Goal: Information Seeking & Learning: Understand process/instructions

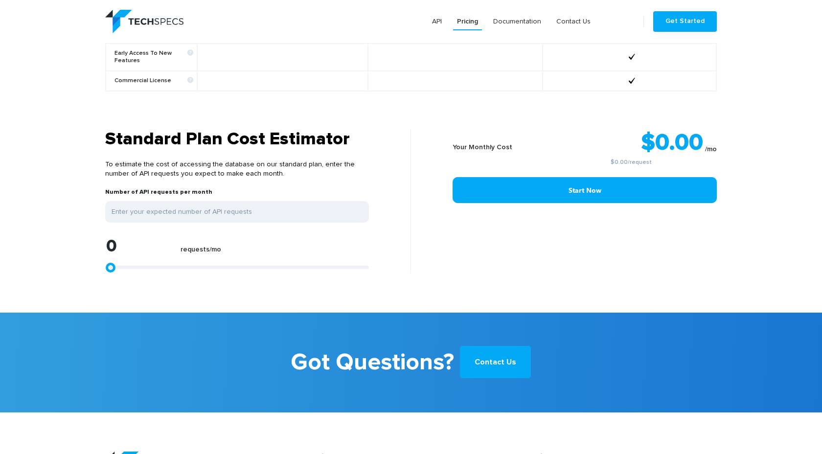
scroll to position [783, 0]
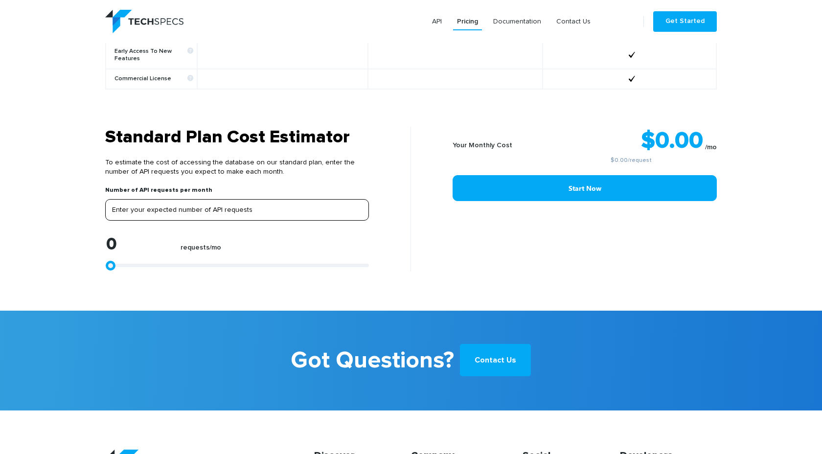
click at [219, 205] on input "tel" at bounding box center [237, 210] width 264 height 22
type input "1"
type input "10"
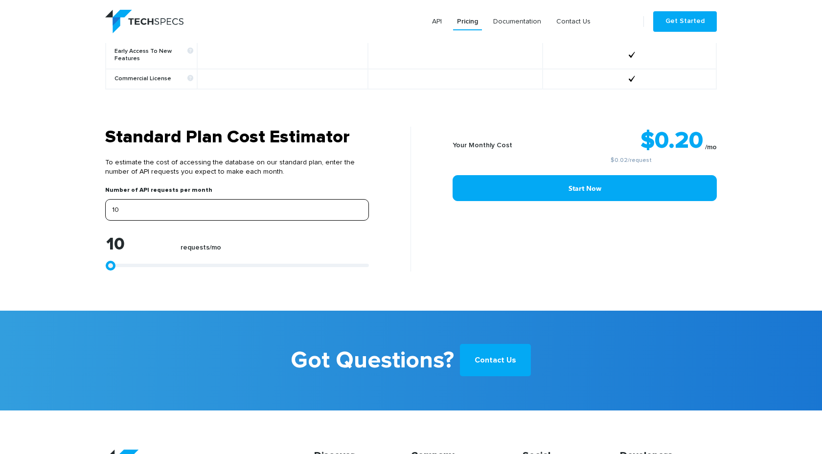
type input "100"
type input "1000"
type input "10000"
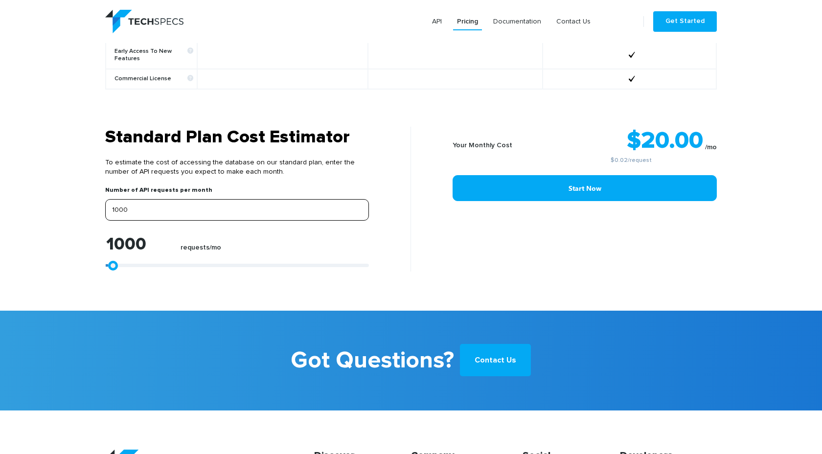
type input "10000"
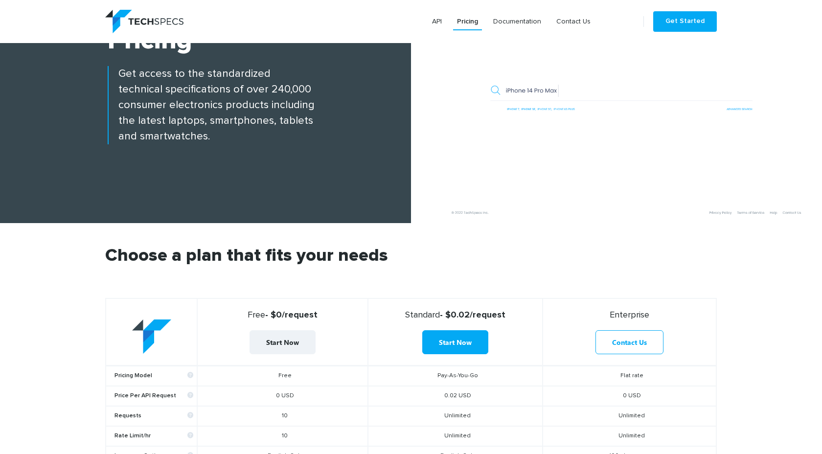
scroll to position [101, 0]
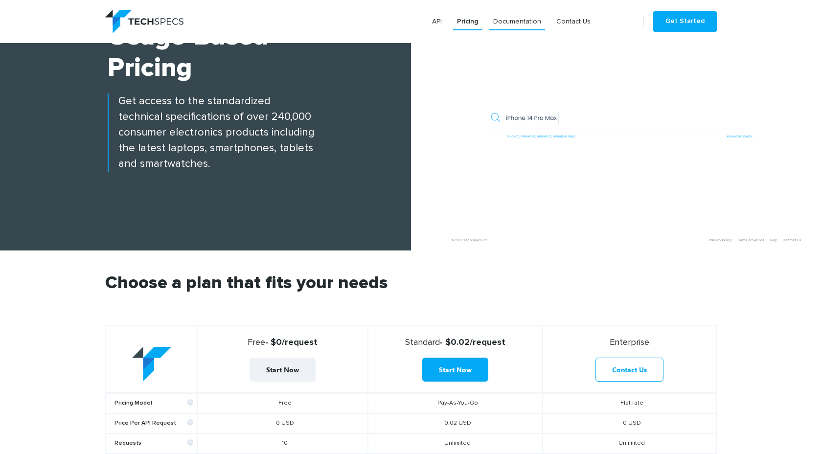
type input "10000"
click at [516, 23] on link "Documentation" at bounding box center [517, 22] width 56 height 18
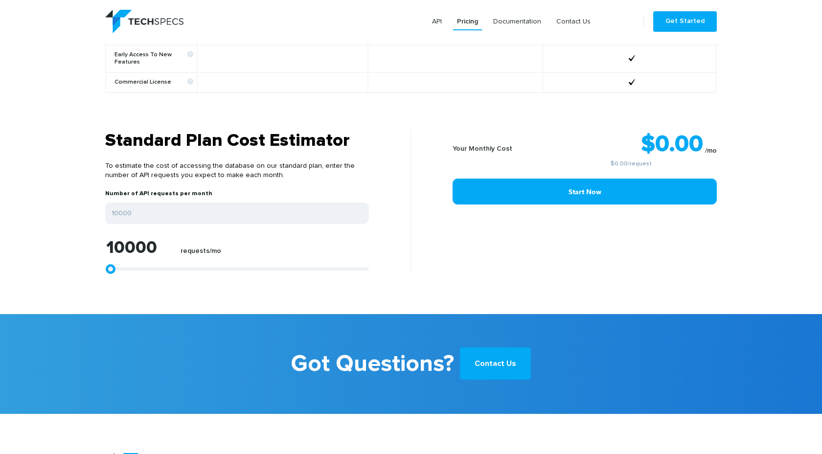
scroll to position [890, 0]
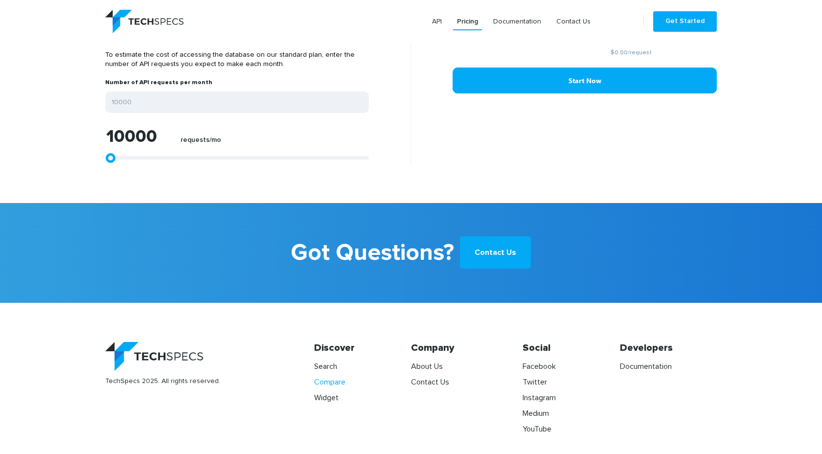
click at [329, 378] on link "Compare" at bounding box center [329, 382] width 31 height 8
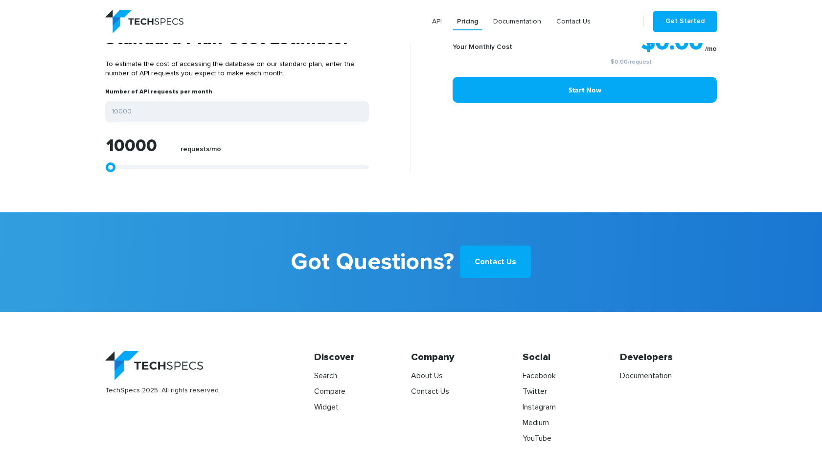
scroll to position [890, 0]
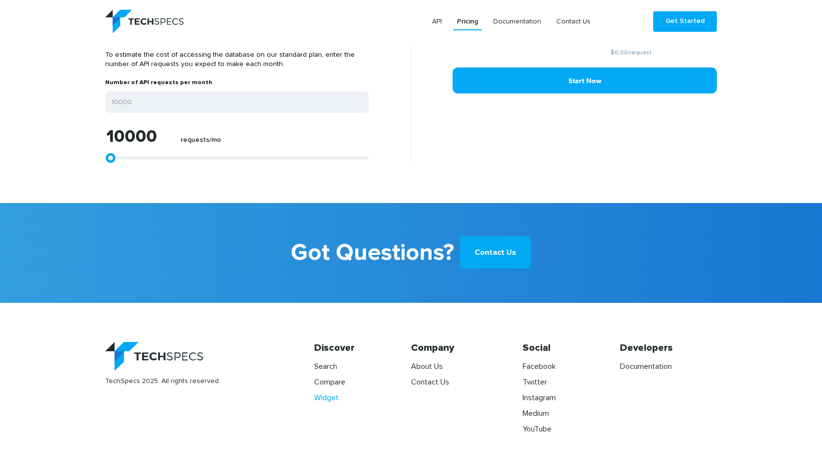
click at [322, 394] on link "Widget" at bounding box center [326, 398] width 24 height 8
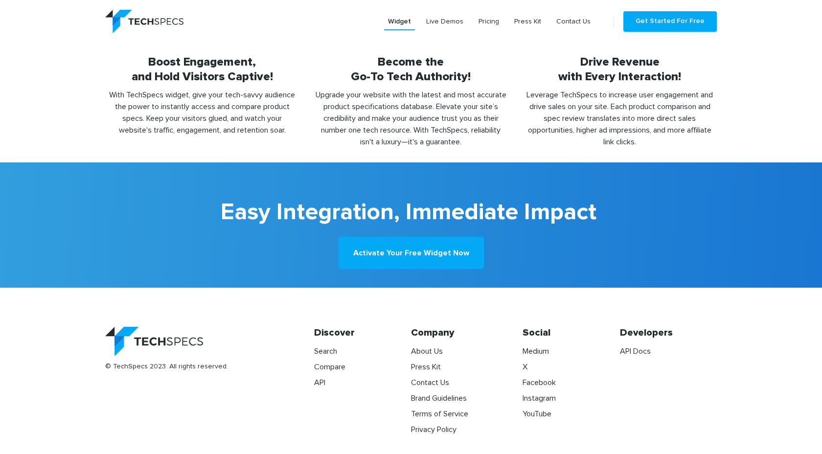
scroll to position [2035, 0]
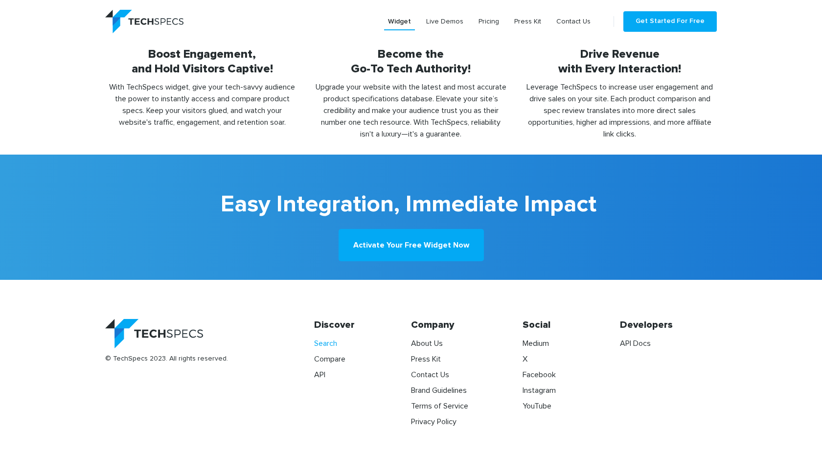
click at [327, 344] on link "Search" at bounding box center [325, 343] width 23 height 8
